Goal: Task Accomplishment & Management: Complete application form

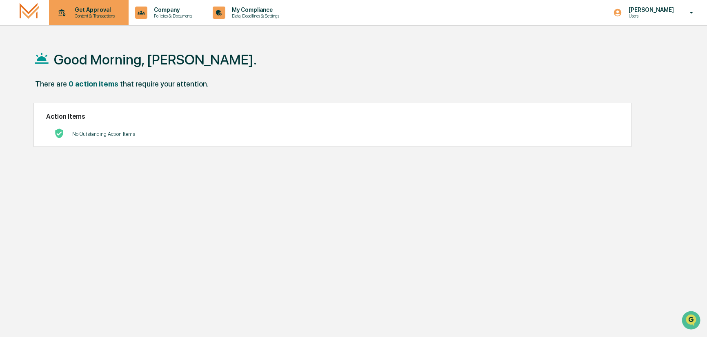
click at [83, 11] on p "Get Approval" at bounding box center [93, 10] width 51 height 7
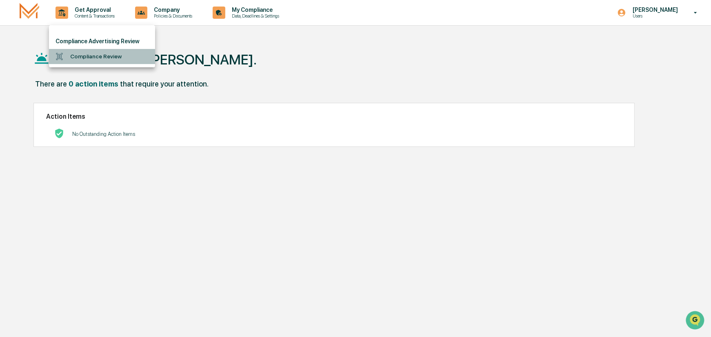
click at [83, 56] on li "Compliance Review" at bounding box center [102, 56] width 106 height 15
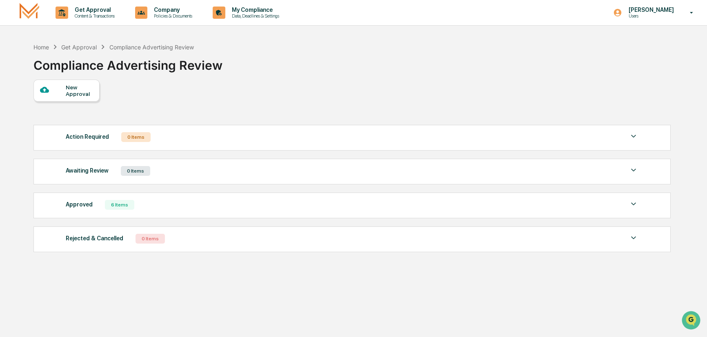
click at [87, 94] on div "New Approval" at bounding box center [79, 90] width 27 height 13
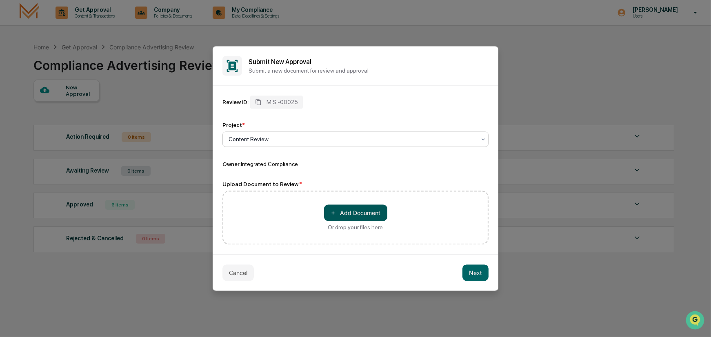
click at [344, 213] on button "＋ Add Document" at bounding box center [355, 213] width 63 height 16
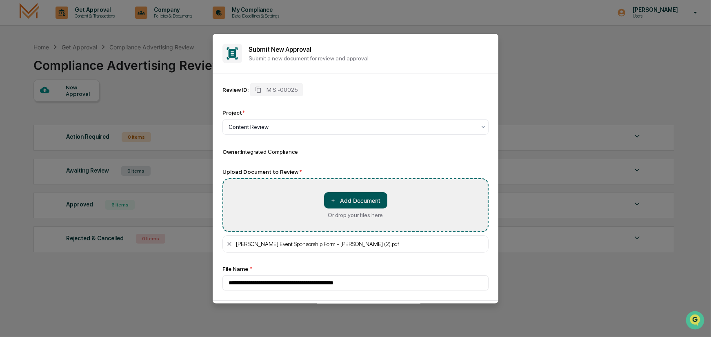
type input "**********"
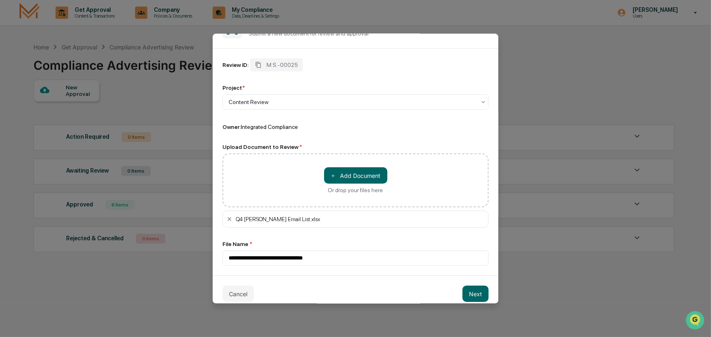
scroll to position [34, 0]
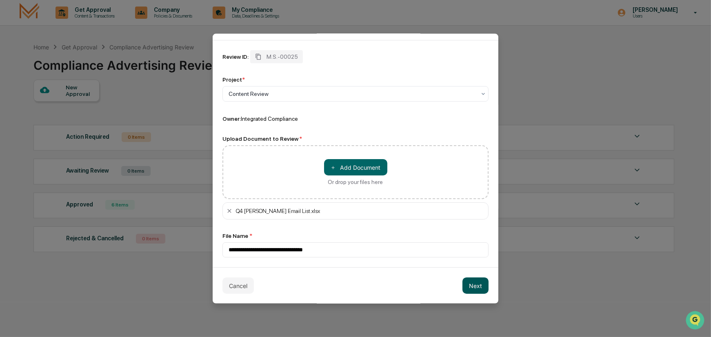
click at [469, 284] on button "Next" at bounding box center [475, 285] width 26 height 16
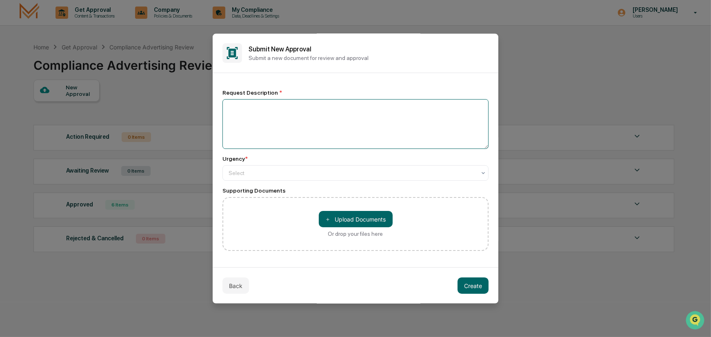
click at [282, 116] on textarea at bounding box center [355, 124] width 266 height 50
type textarea "**********"
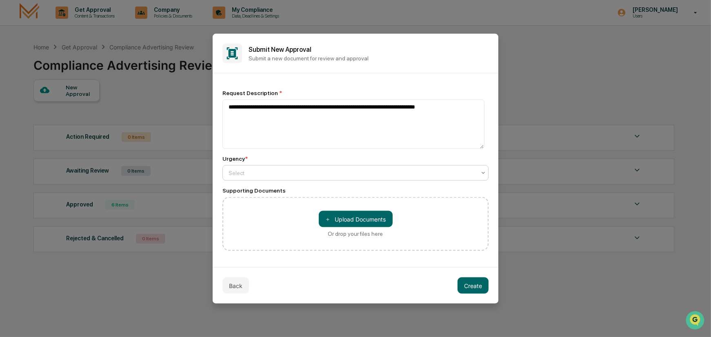
click at [268, 172] on div at bounding box center [352, 173] width 247 height 8
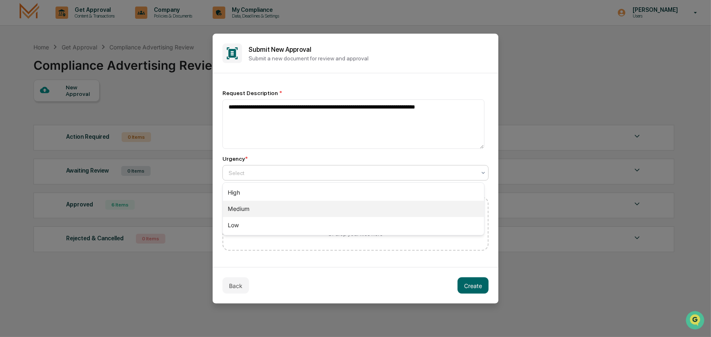
click at [253, 207] on div "Medium" at bounding box center [353, 209] width 261 height 16
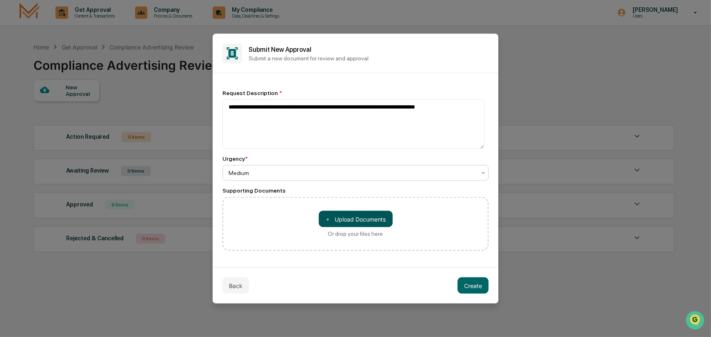
click at [360, 213] on button "＋ Upload Documents" at bounding box center [356, 219] width 74 height 16
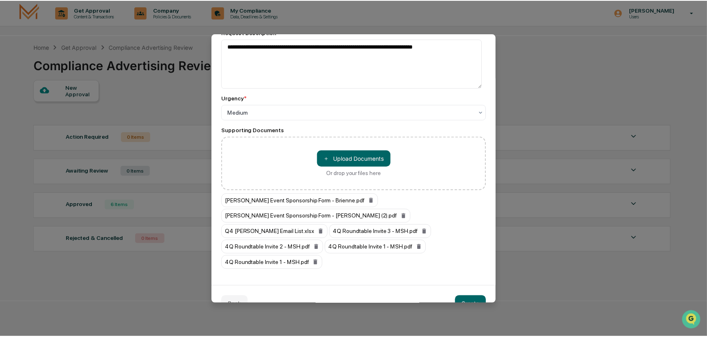
scroll to position [63, 0]
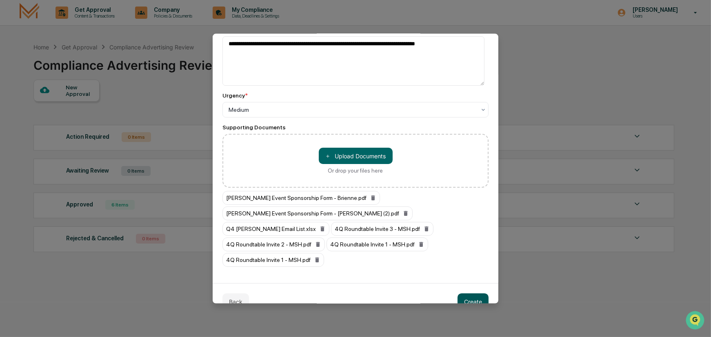
click at [472, 293] on button "Create" at bounding box center [472, 301] width 31 height 16
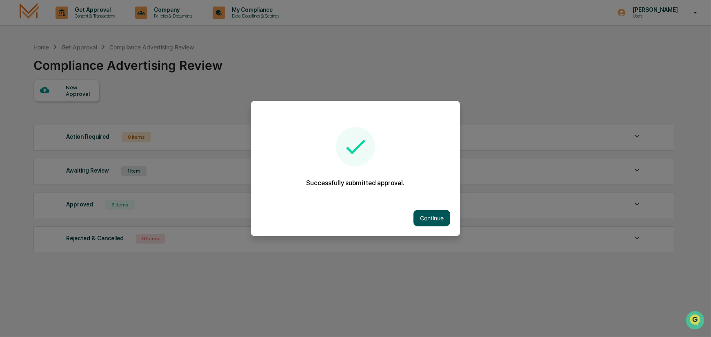
click at [432, 213] on button "Continue" at bounding box center [431, 218] width 37 height 16
